Goal: Task Accomplishment & Management: Manage account settings

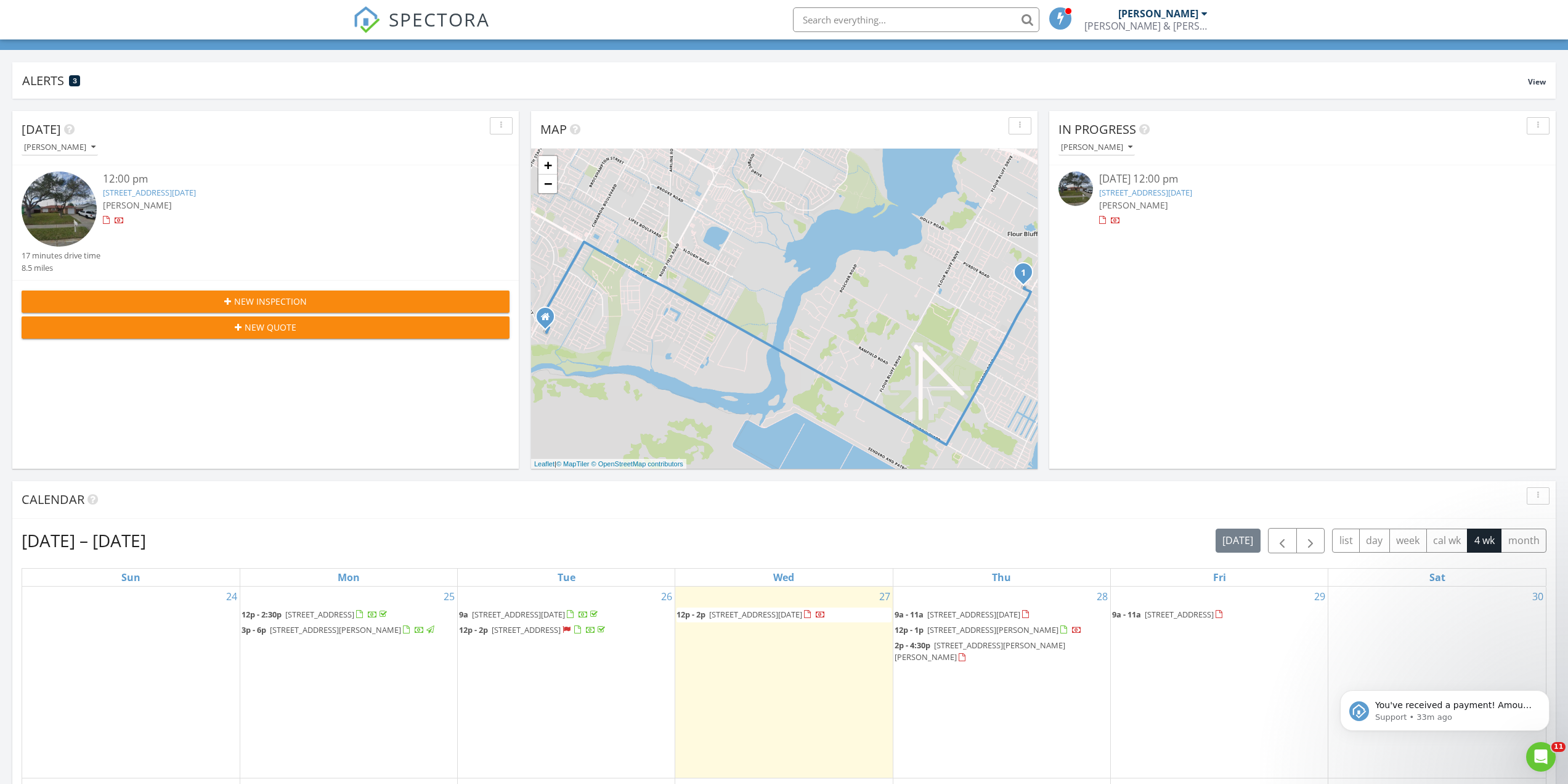
scroll to position [1141, 1587]
click at [967, 609] on span "7441 Long S Dr, Corpus Christi 78414" at bounding box center [974, 614] width 93 height 12
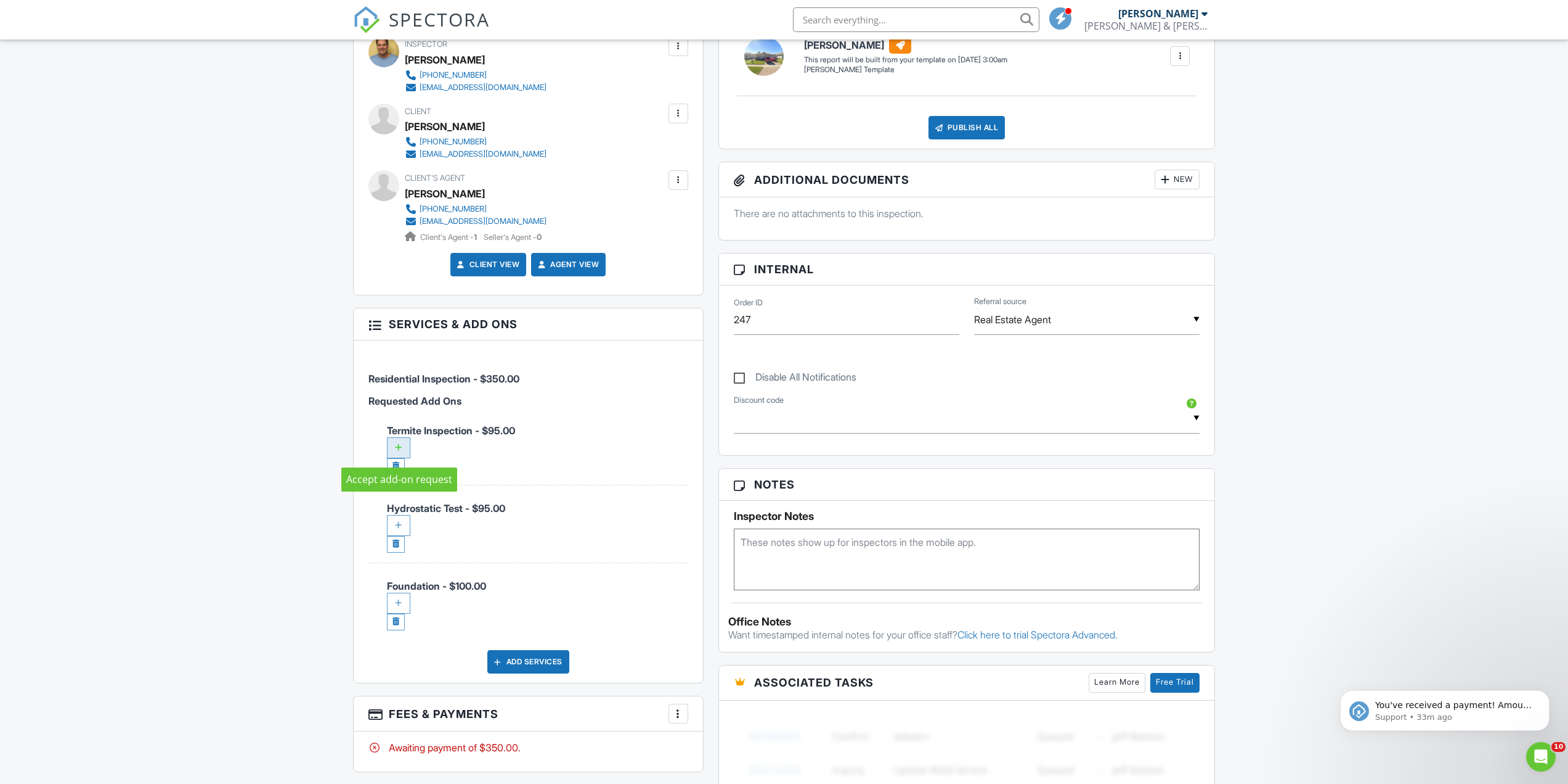
click at [402, 444] on div at bounding box center [399, 448] width 23 height 21
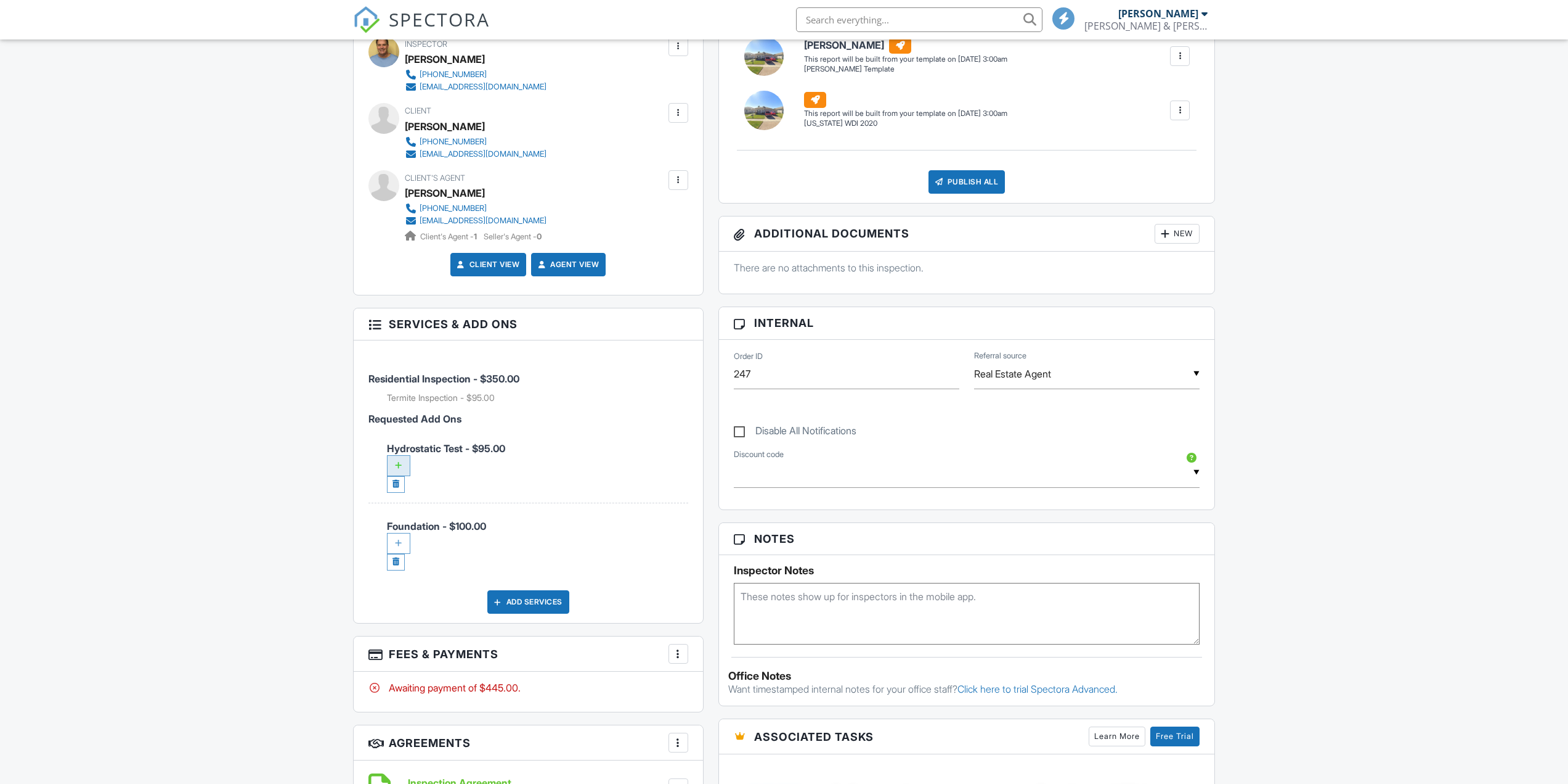
click at [402, 463] on div at bounding box center [399, 465] width 23 height 21
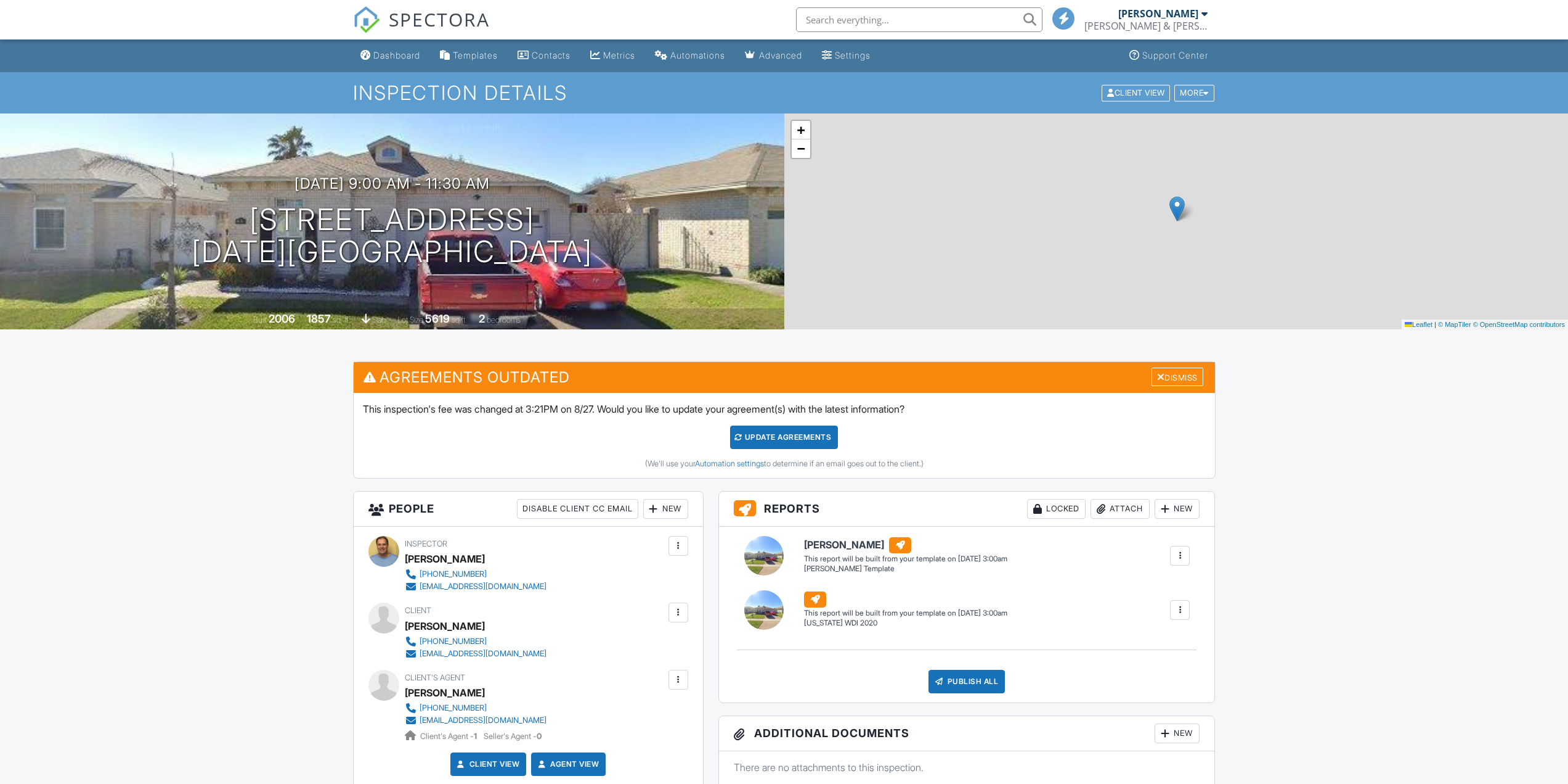
scroll to position [499, 0]
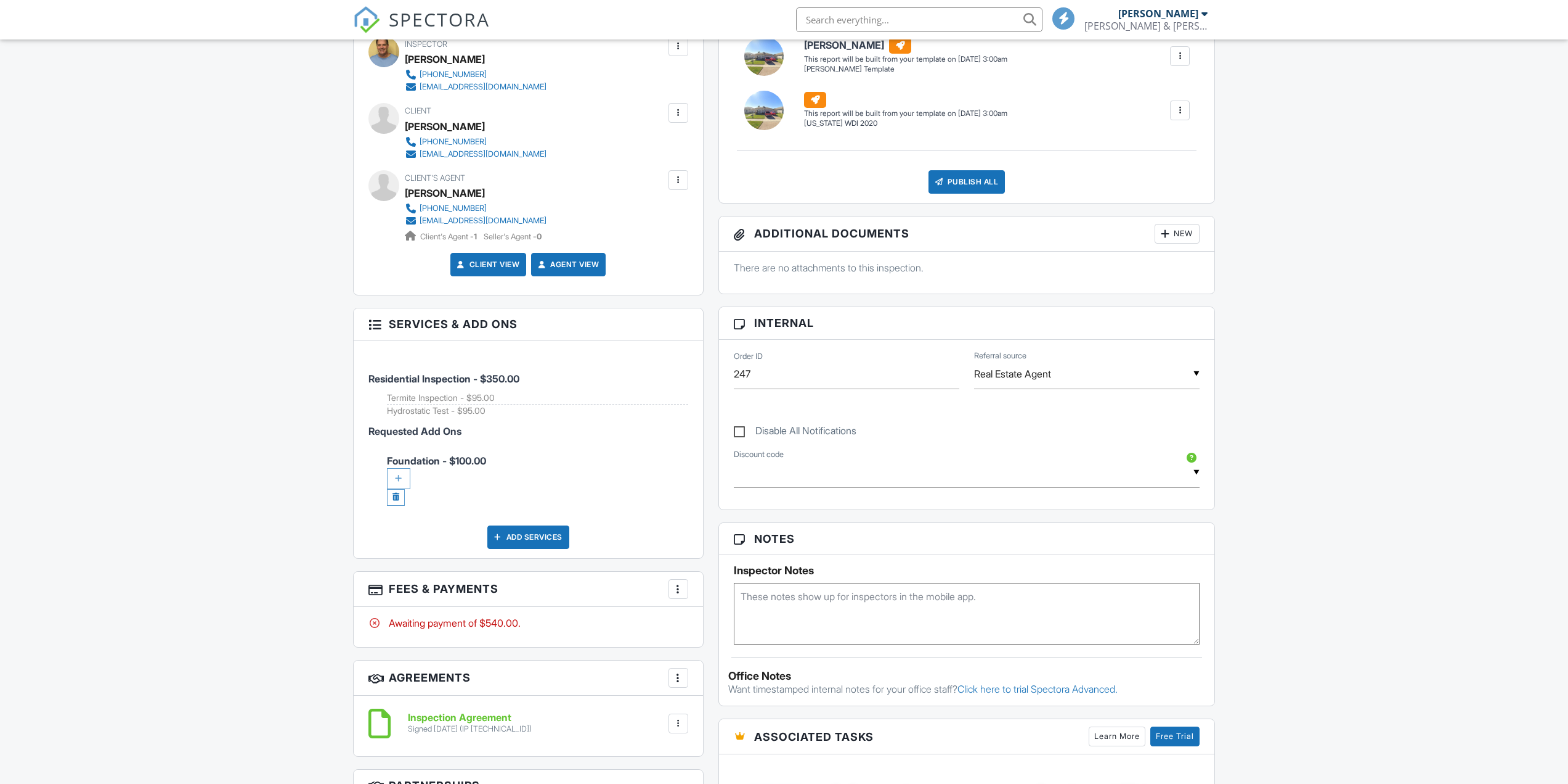
click at [396, 472] on div at bounding box center [399, 479] width 23 height 21
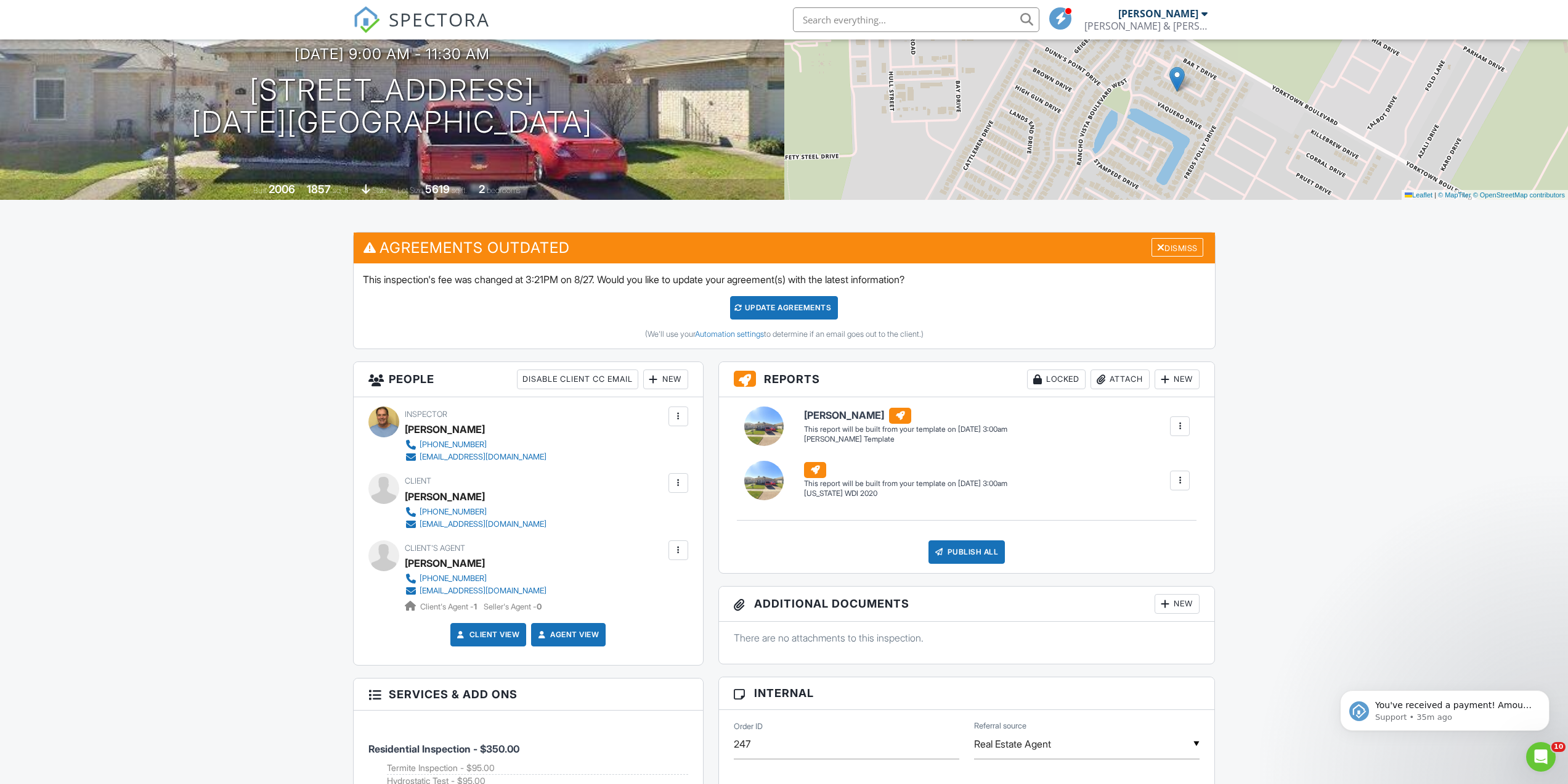
drag, startPoint x: 806, startPoint y: 306, endPoint x: 647, endPoint y: 260, distance: 165.5
click at [806, 305] on div "Update Agreements" at bounding box center [784, 307] width 108 height 23
